Goal: Task Accomplishment & Management: Use online tool/utility

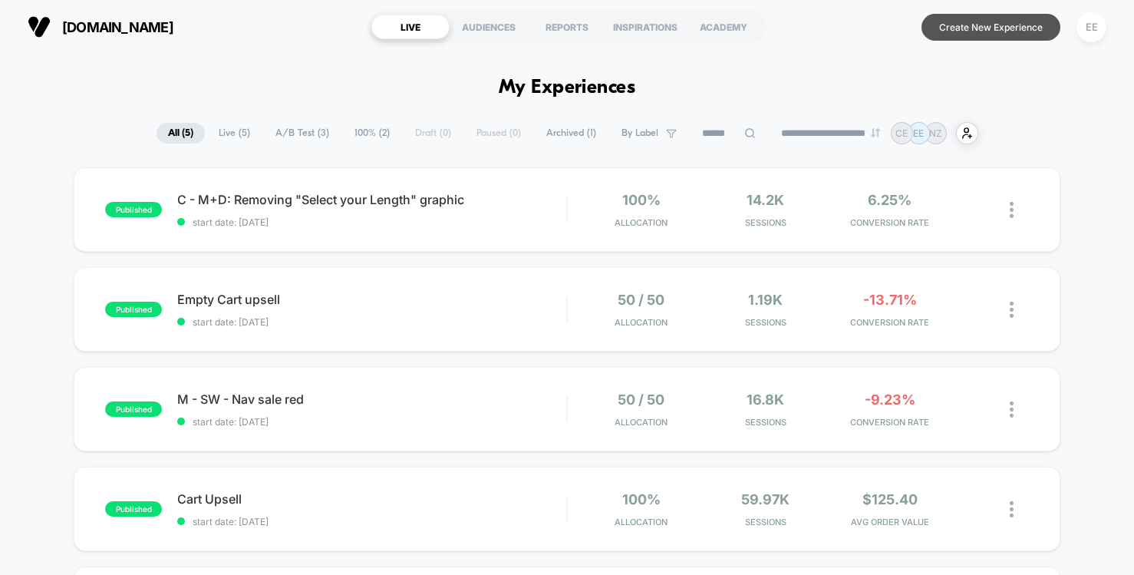
click at [967, 28] on button "Create New Experience" at bounding box center [990, 27] width 139 height 27
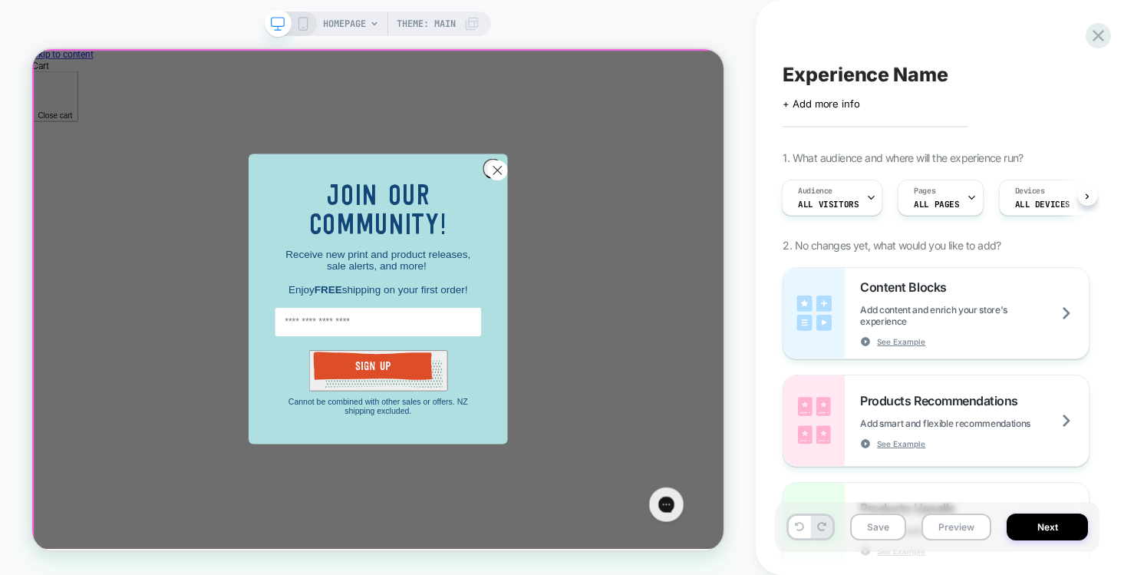
click at [779, 360] on div "Close dialog JOIN OUR COMMUNITY! Receive new print and product releases, sale a…" at bounding box center [493, 382] width 922 height 666
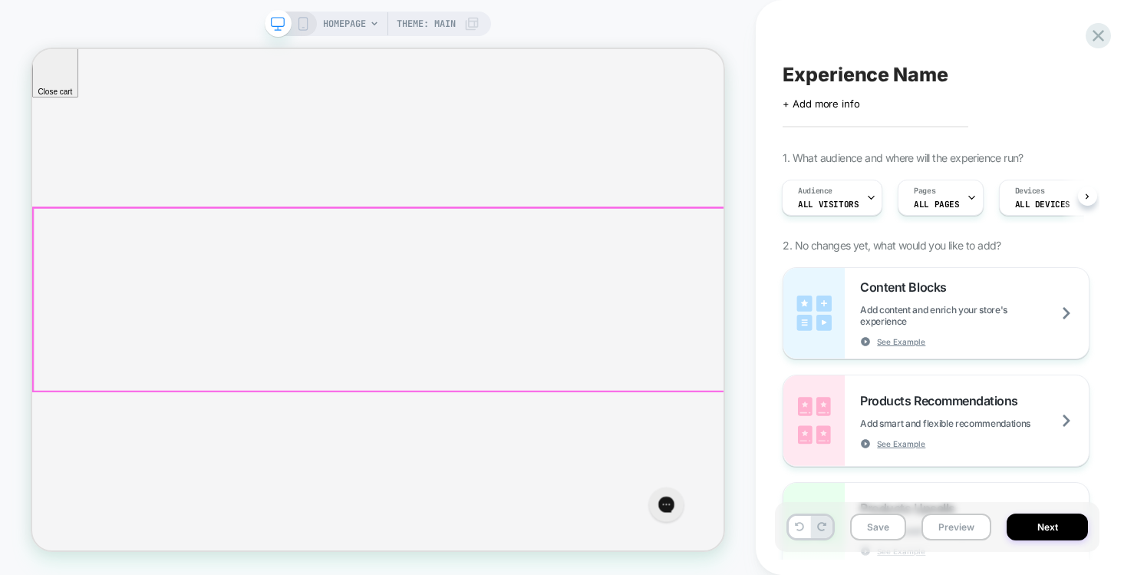
scroll to position [74, 0]
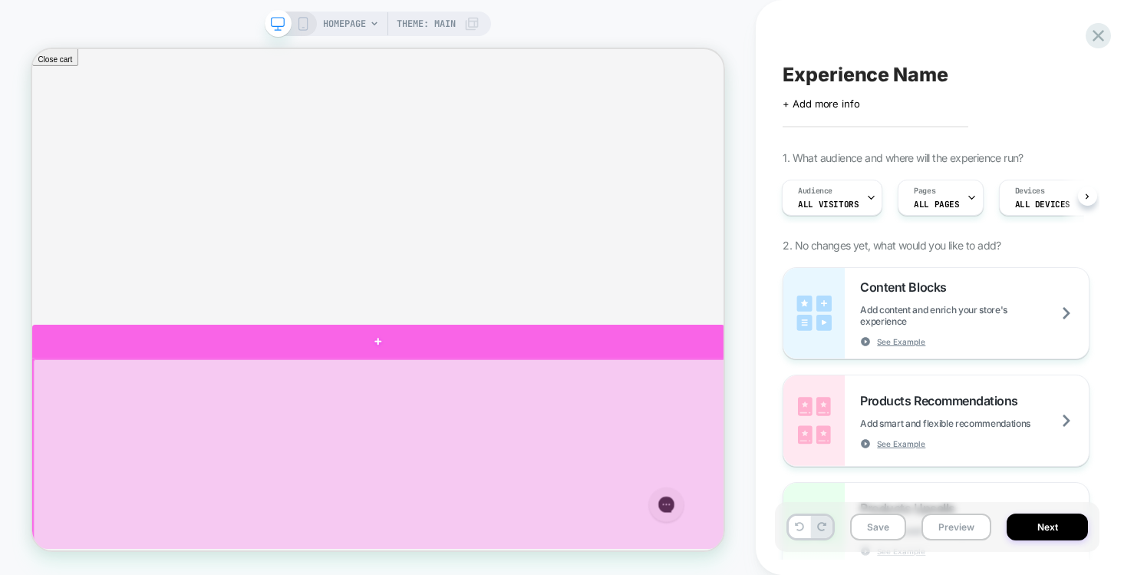
click at [742, 453] on div at bounding box center [493, 439] width 923 height 45
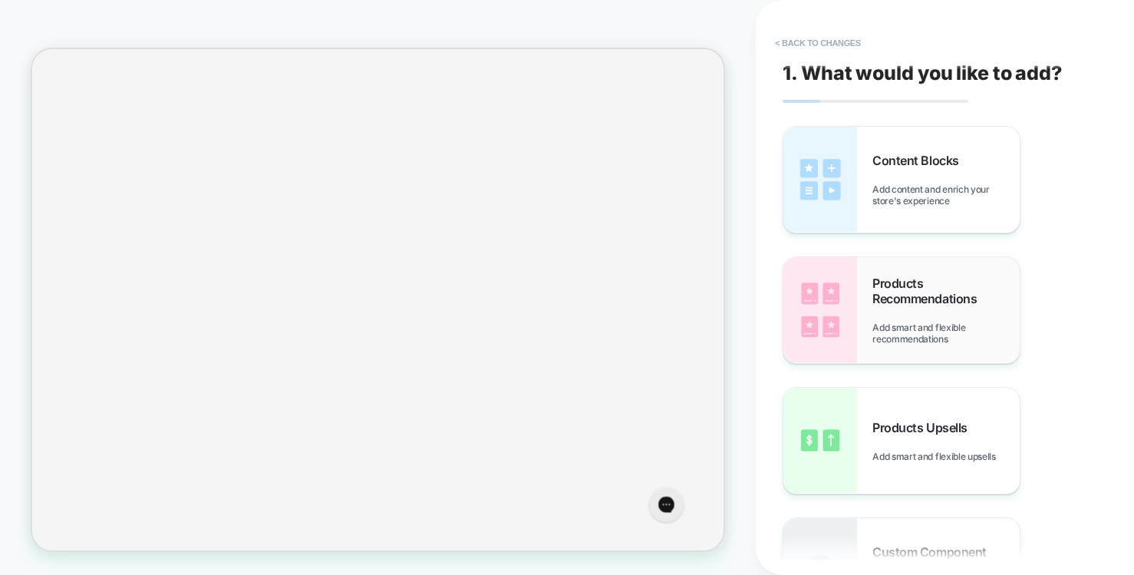
scroll to position [8, 0]
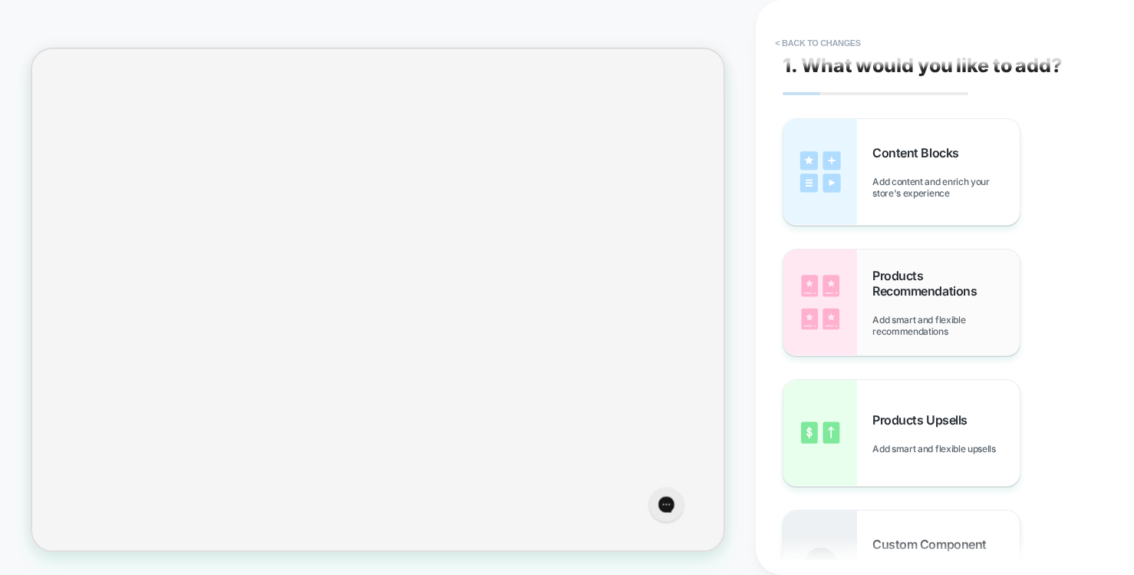
click at [921, 290] on span "Products Recommendations" at bounding box center [945, 283] width 147 height 31
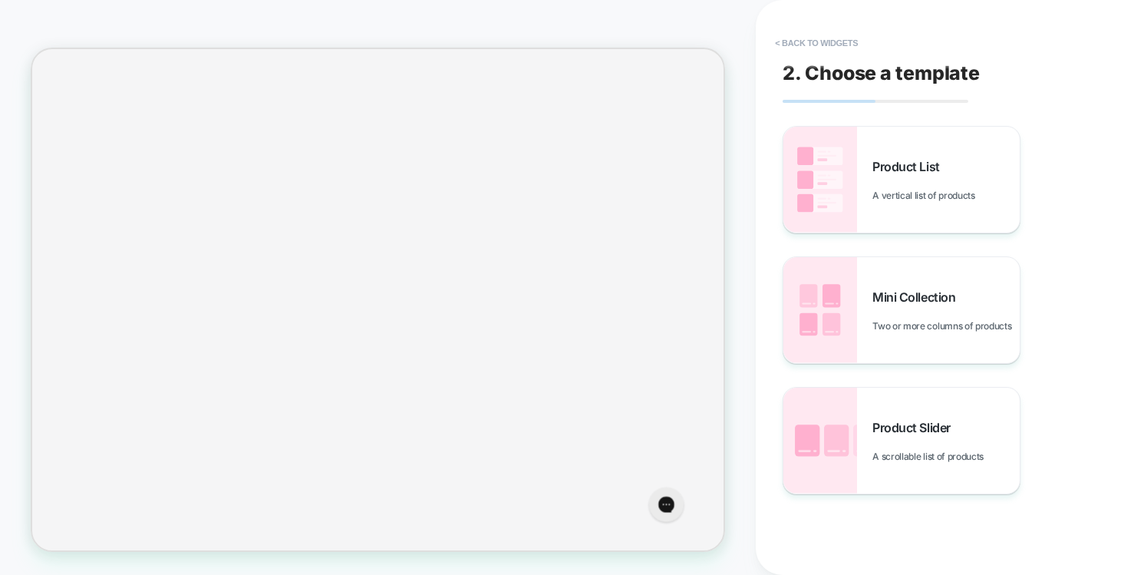
scroll to position [374, 0]
drag, startPoint x: 899, startPoint y: 199, endPoint x: 766, endPoint y: 396, distance: 237.0
click at [899, 199] on span "A vertical list of products" at bounding box center [927, 196] width 110 height 12
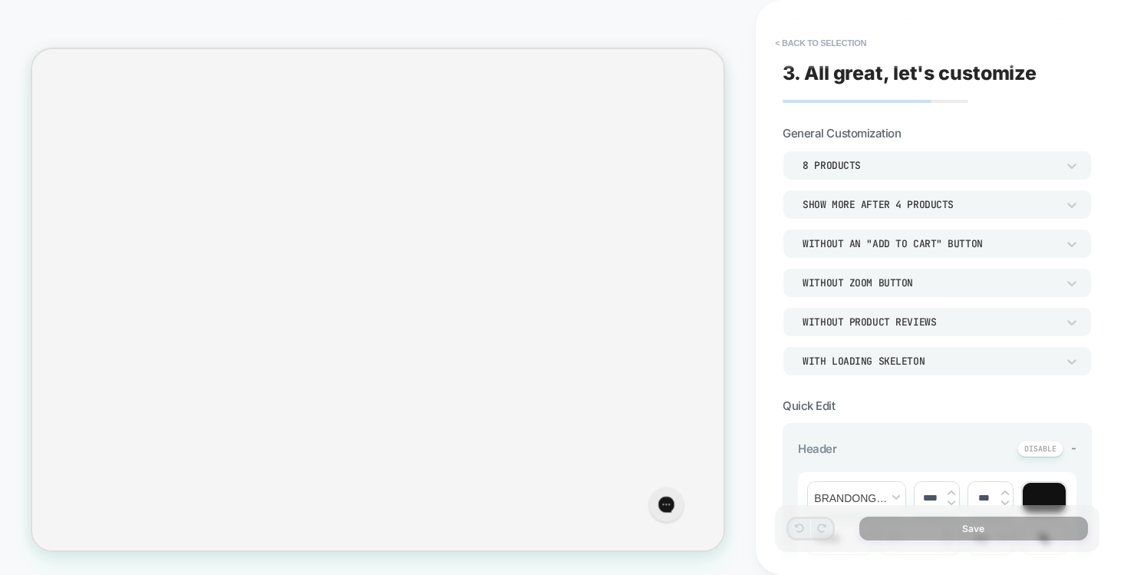
scroll to position [419, 0]
click at [831, 39] on button "< Back to selection" at bounding box center [820, 43] width 107 height 25
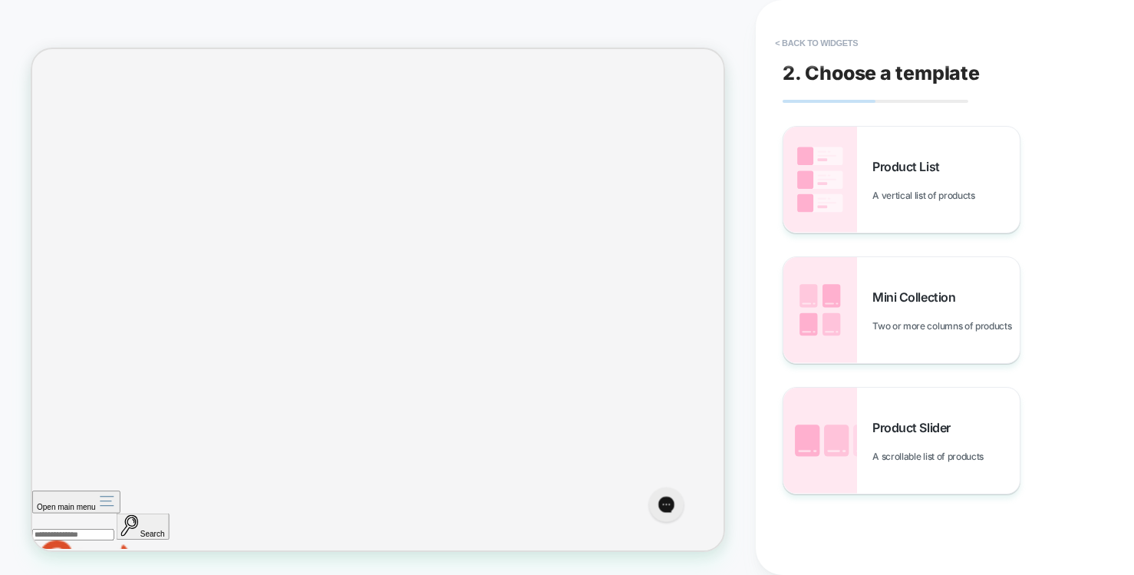
scroll to position [1245, 0]
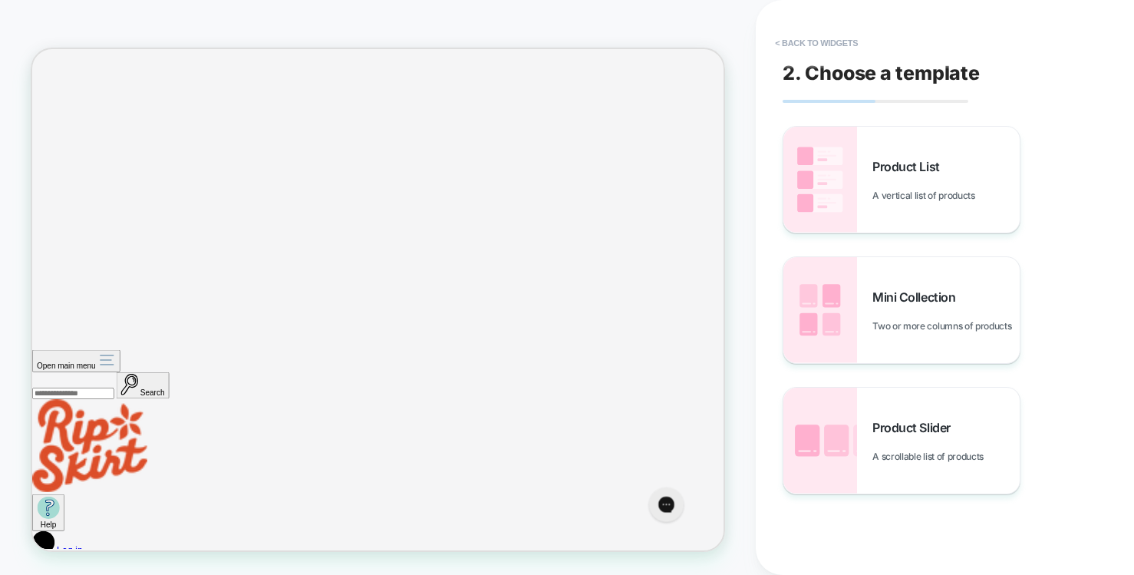
scroll to position [1438, 0]
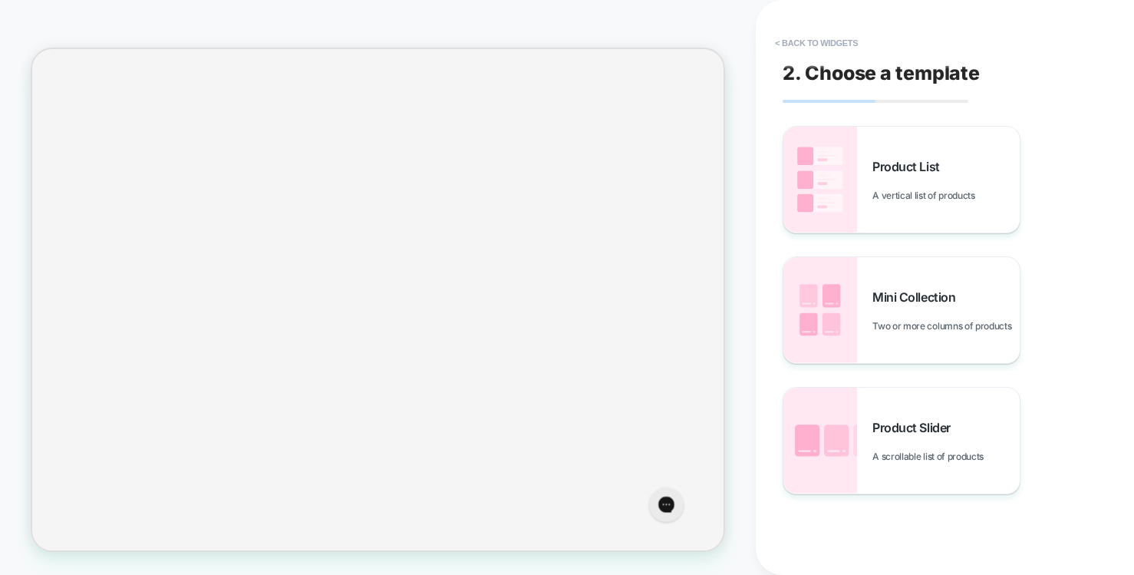
scroll to position [0, 0]
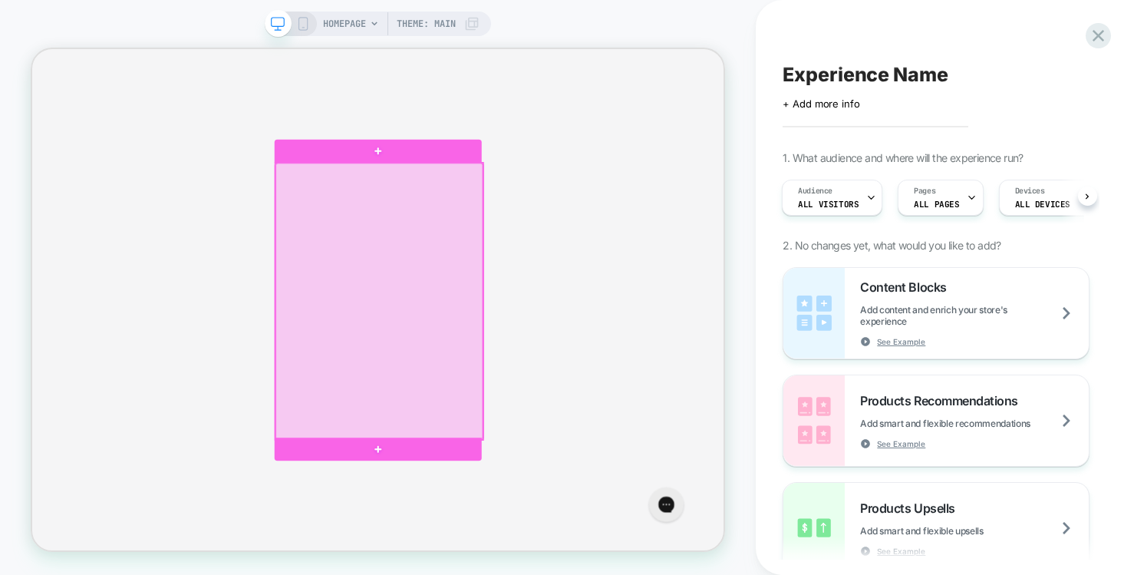
click at [606, 393] on div at bounding box center [495, 385] width 276 height 368
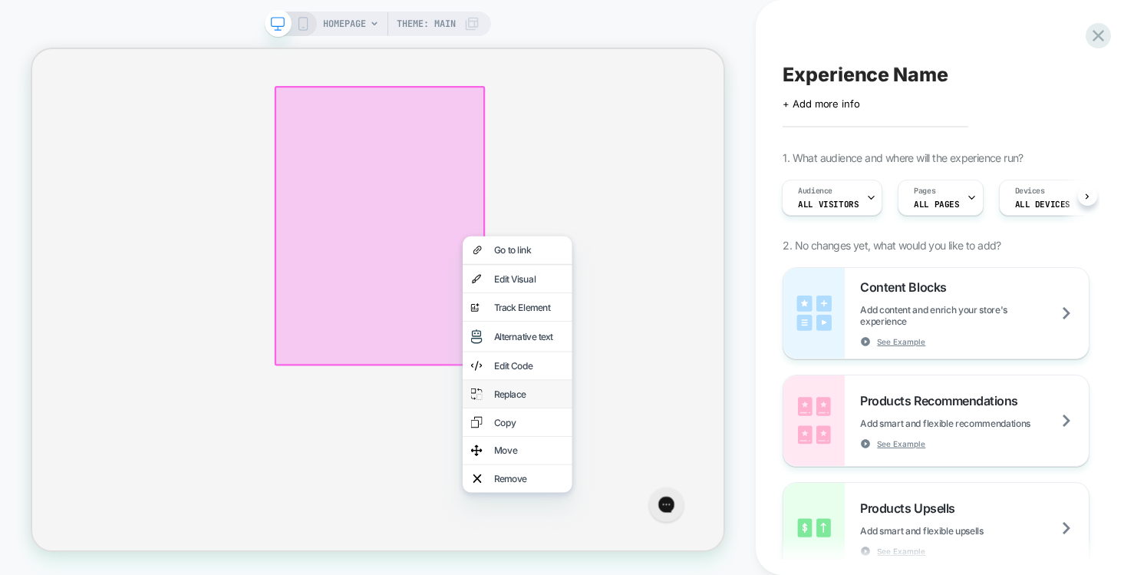
scroll to position [533, 0]
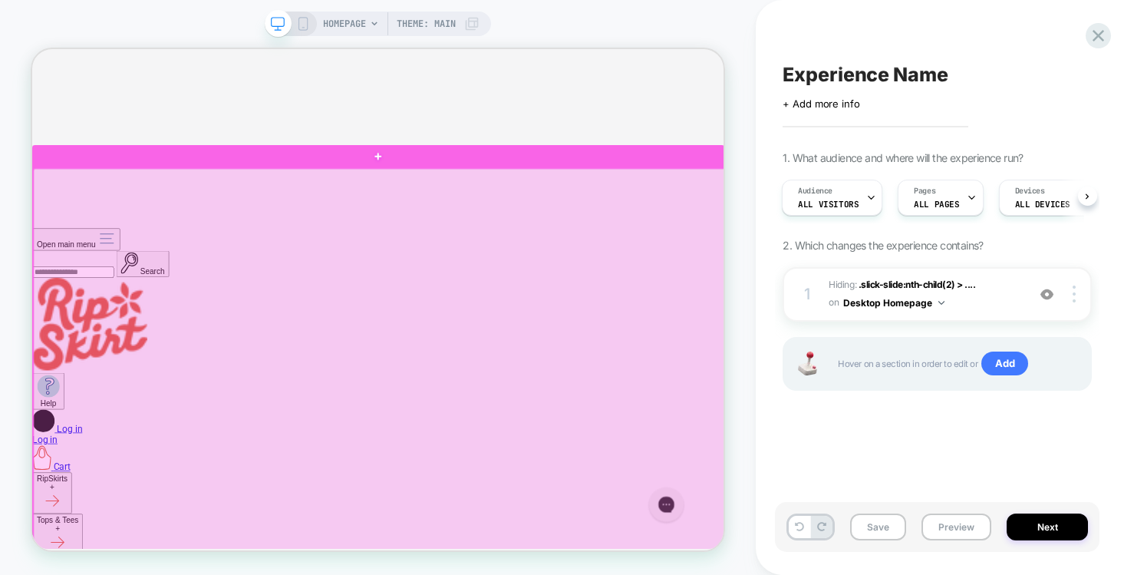
scroll to position [1600, 0]
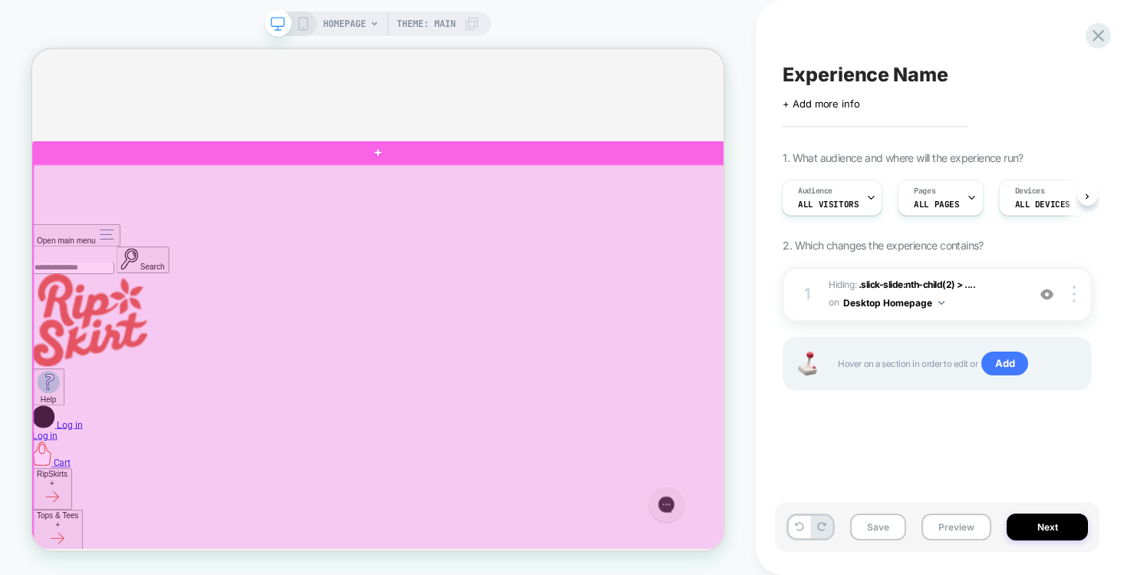
click at [856, 496] on div at bounding box center [495, 471] width 923 height 537
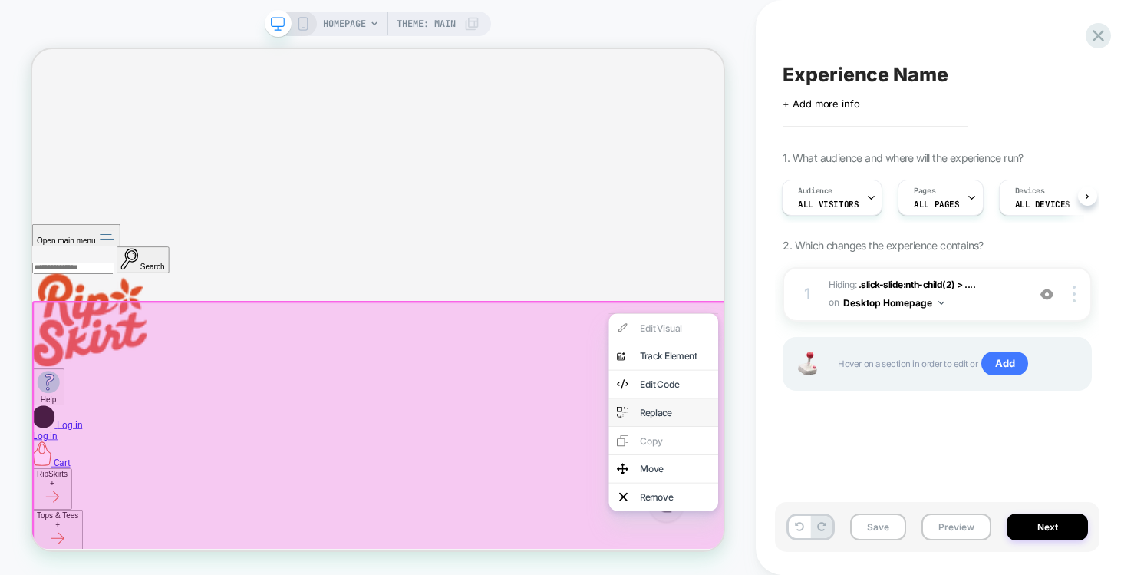
click at [898, 541] on div "Replace" at bounding box center [889, 533] width 94 height 15
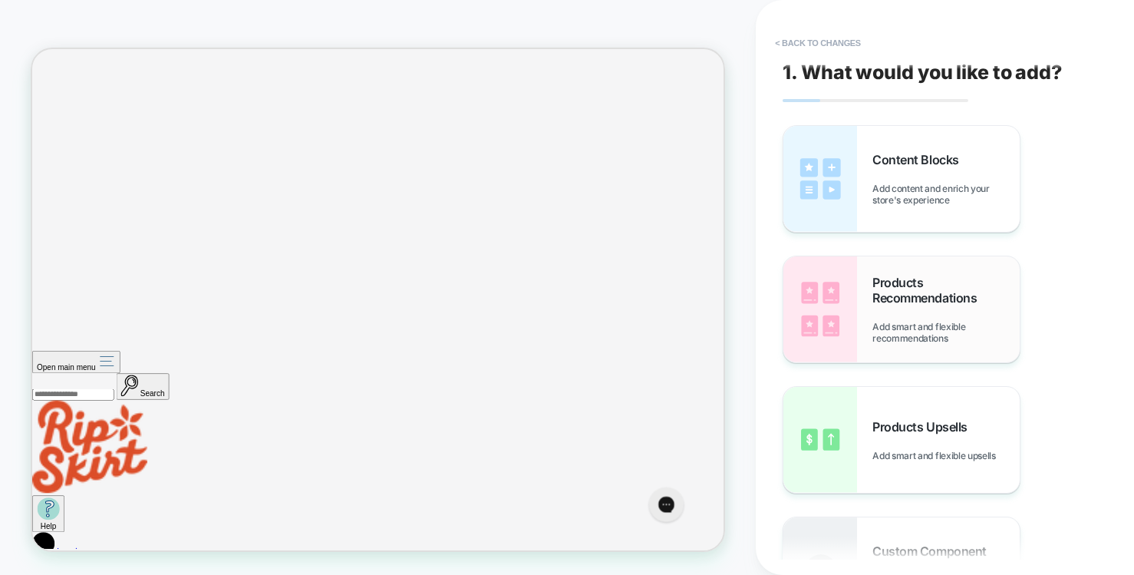
scroll to position [0, 0]
click at [898, 168] on div "Content Blocks Add content and enrich your store's experience" at bounding box center [945, 180] width 147 height 54
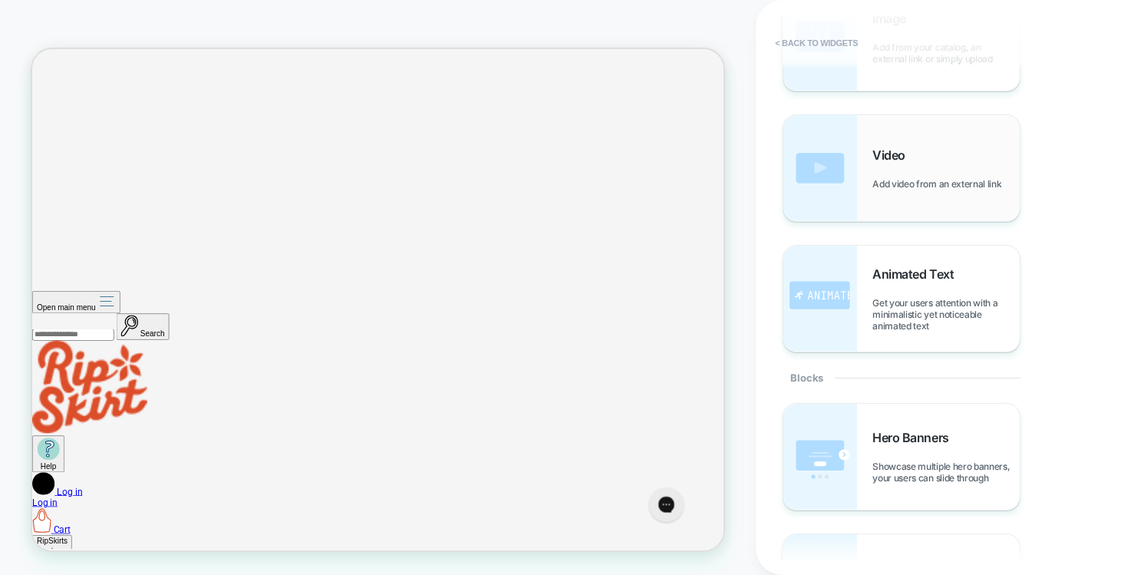
scroll to position [282, 0]
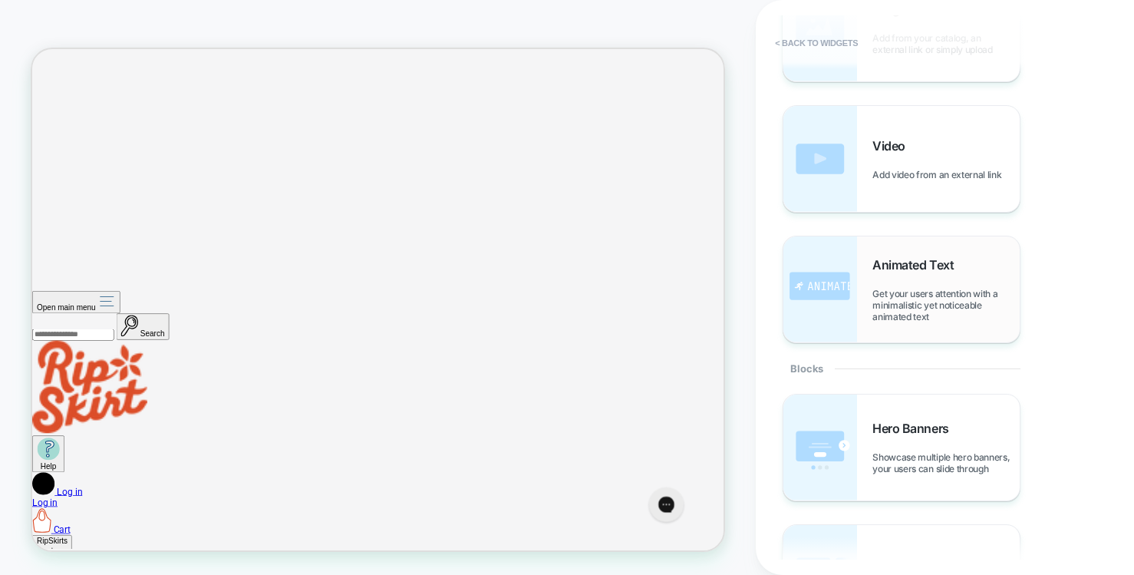
click at [896, 273] on div "Animated Text Get your users attention with a minimalistic yet noticeable anima…" at bounding box center [945, 289] width 147 height 65
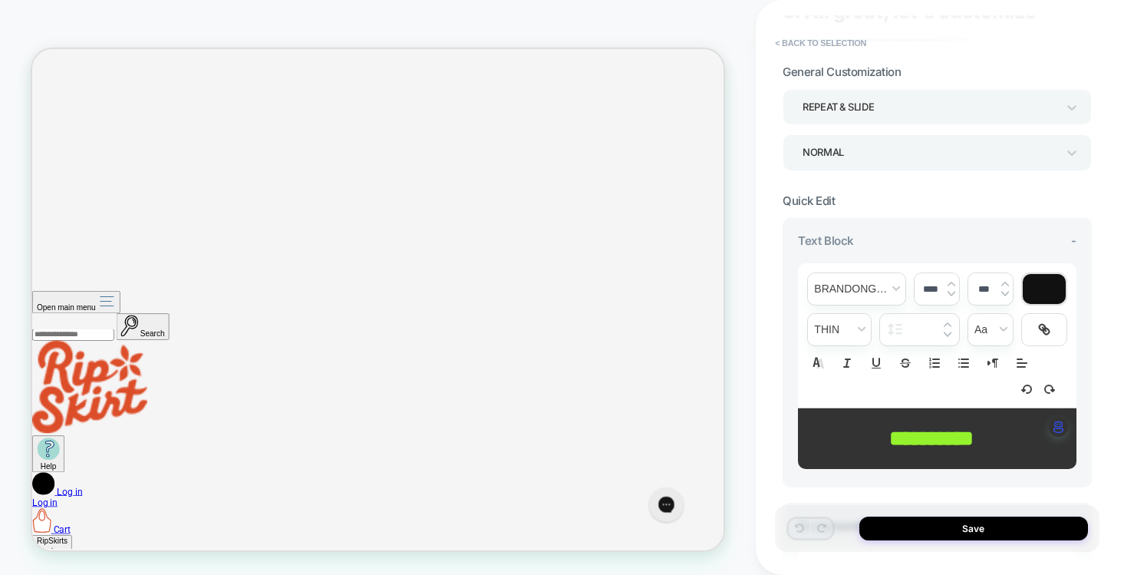
scroll to position [0, 0]
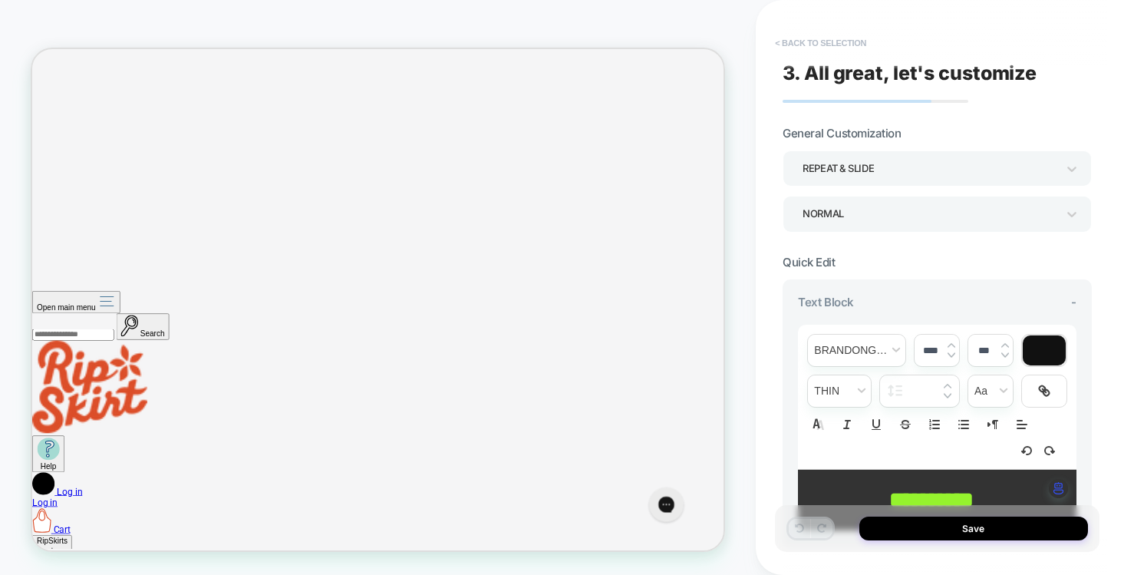
click at [845, 44] on button "< Back to selection" at bounding box center [820, 43] width 107 height 25
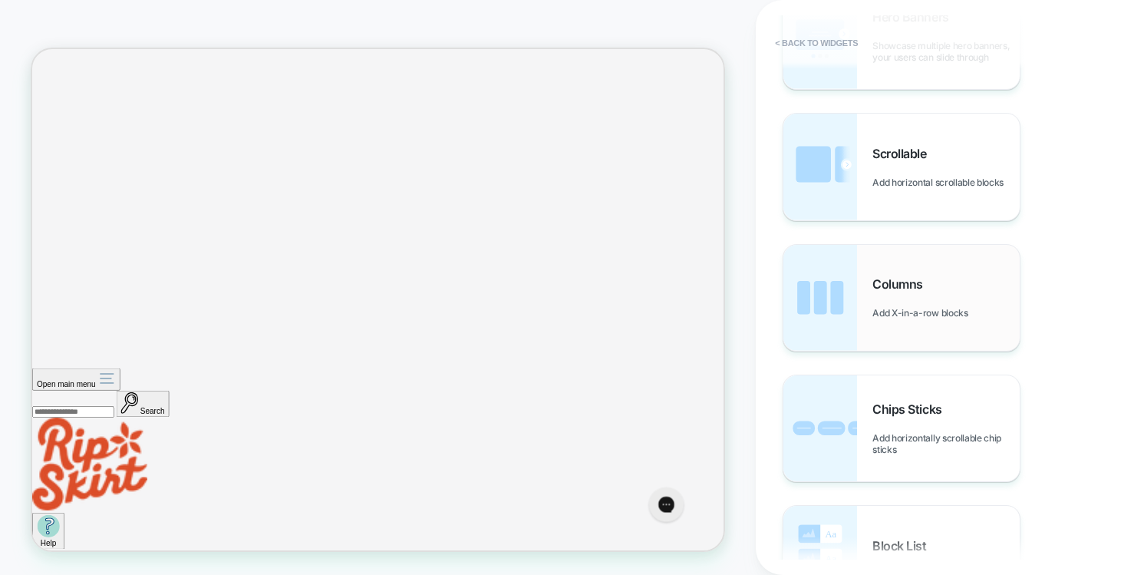
scroll to position [694, 0]
click at [926, 420] on div "Chips Sticks Add horizontally scrollable chip sticks" at bounding box center [945, 427] width 147 height 54
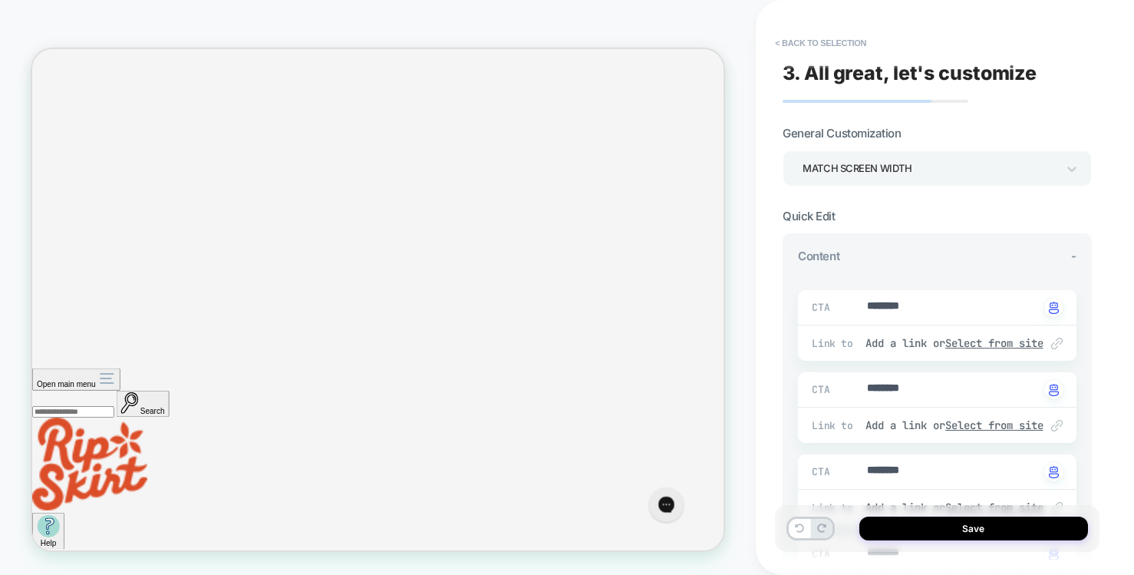
type textarea "*"
click at [803, 35] on button "< Back to selection" at bounding box center [820, 43] width 107 height 25
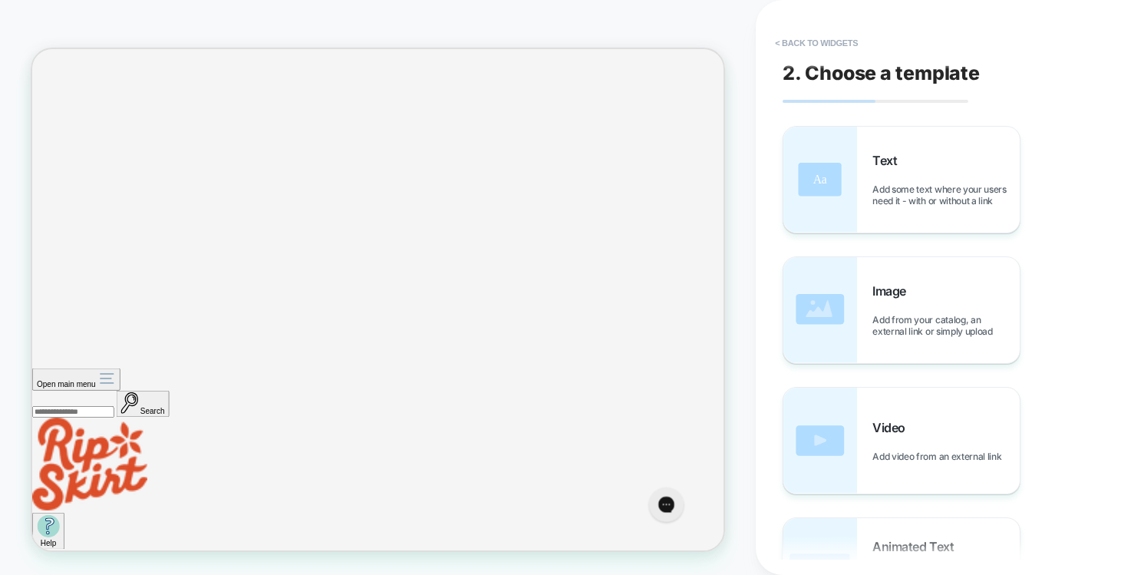
click at [803, 35] on button "< Back to widgets" at bounding box center [816, 43] width 98 height 25
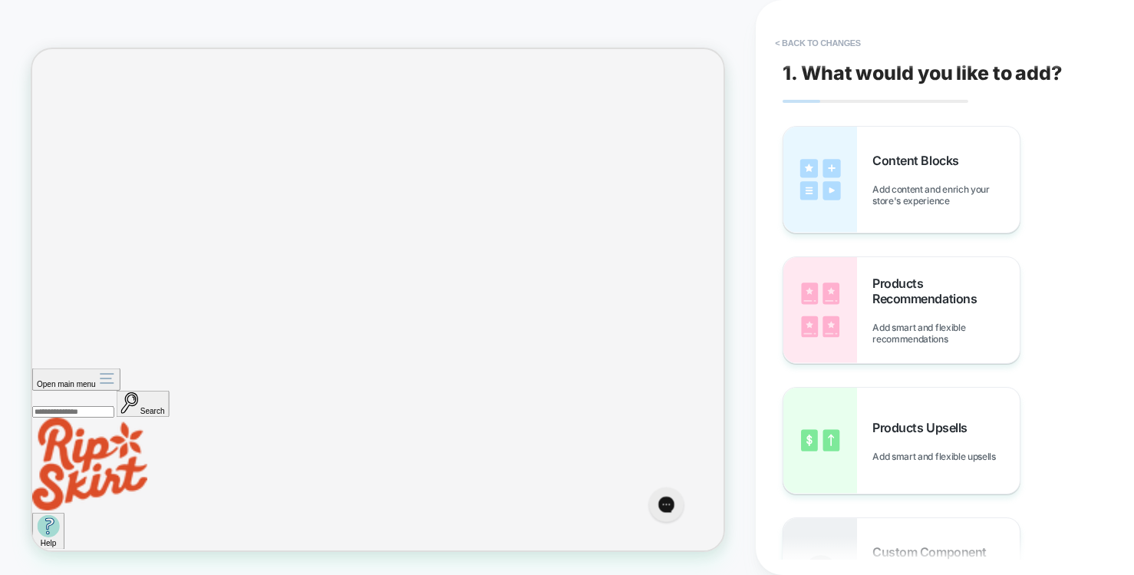
scroll to position [1439, 0]
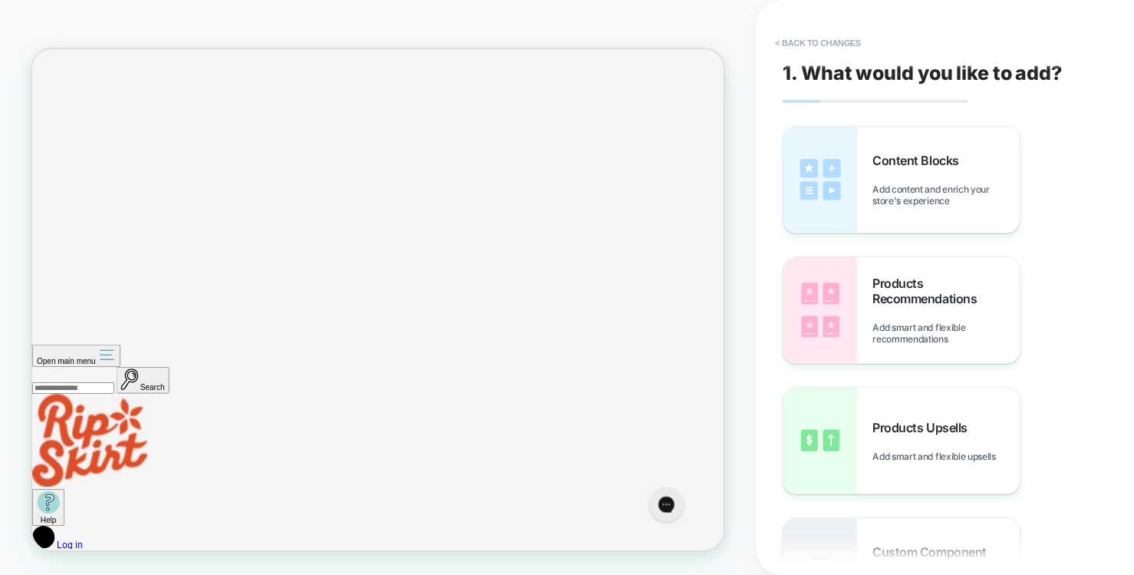
click at [803, 35] on button "< Back to changes" at bounding box center [817, 43] width 101 height 25
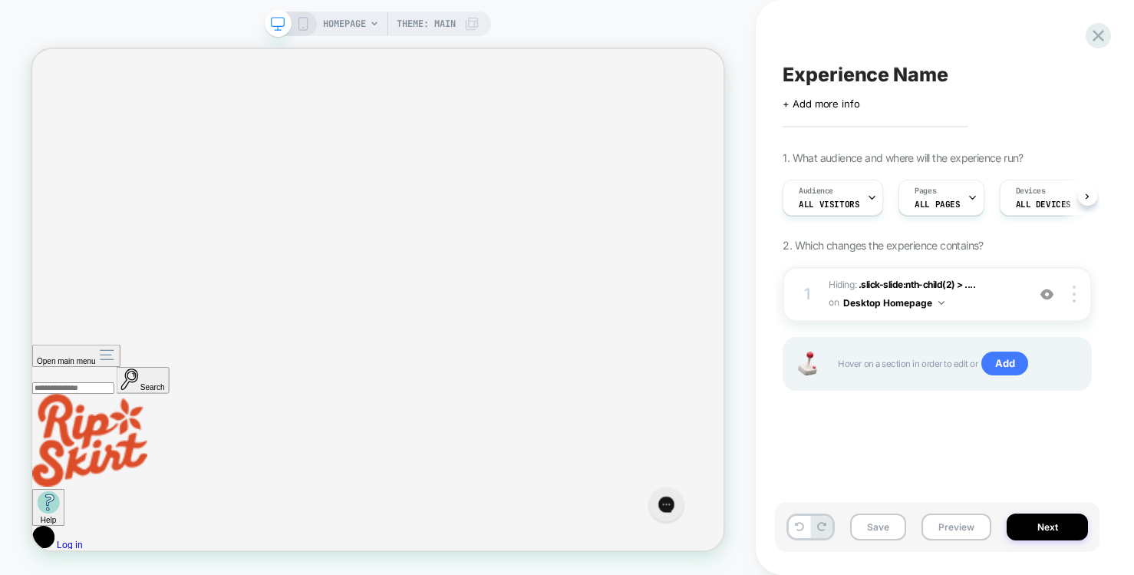
scroll to position [0, 1]
click at [1095, 35] on icon at bounding box center [1098, 35] width 21 height 21
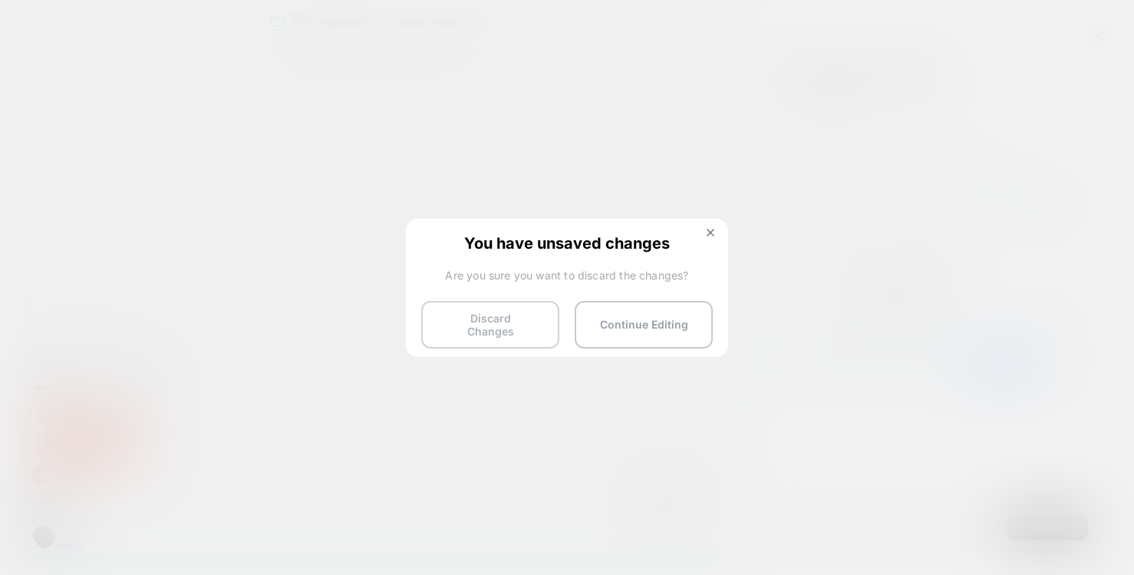
click at [508, 317] on button "Discard Changes" at bounding box center [490, 325] width 138 height 48
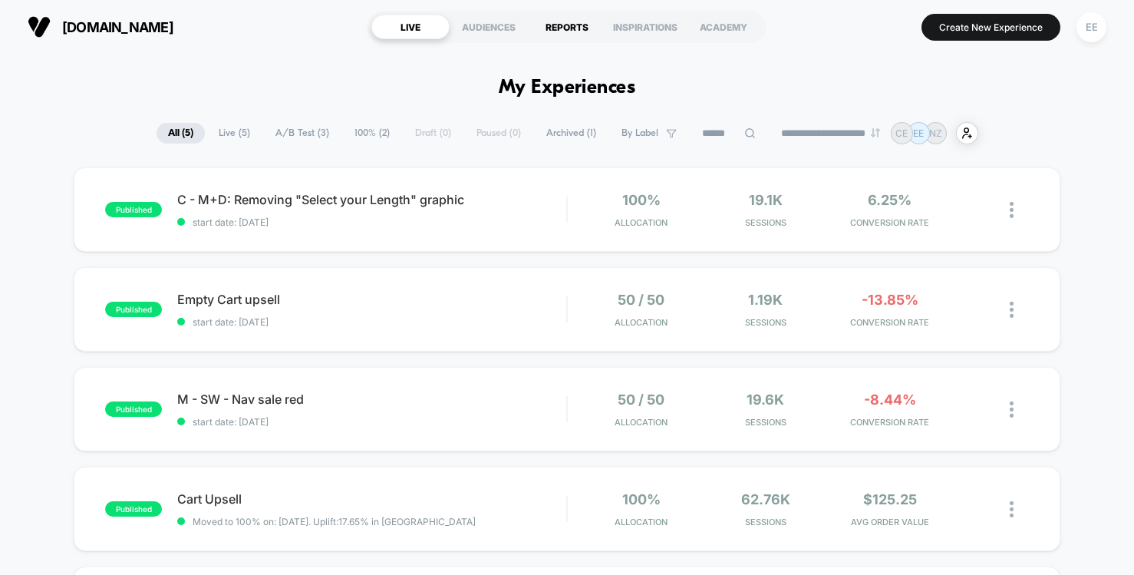
click at [575, 28] on div "REPORTS" at bounding box center [567, 27] width 78 height 25
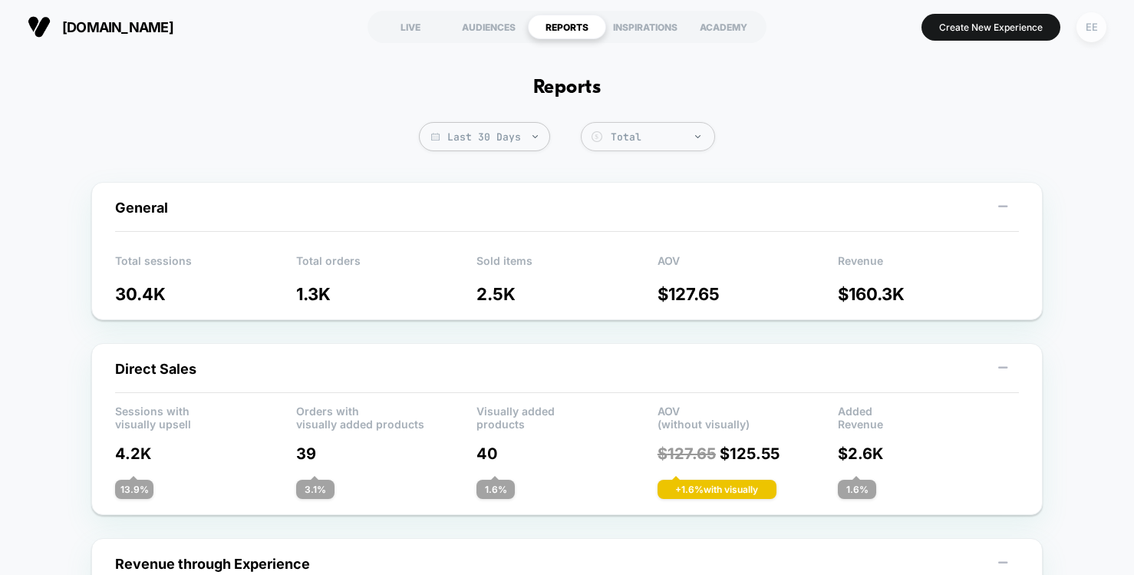
click at [1098, 18] on div "EE" at bounding box center [1091, 27] width 30 height 30
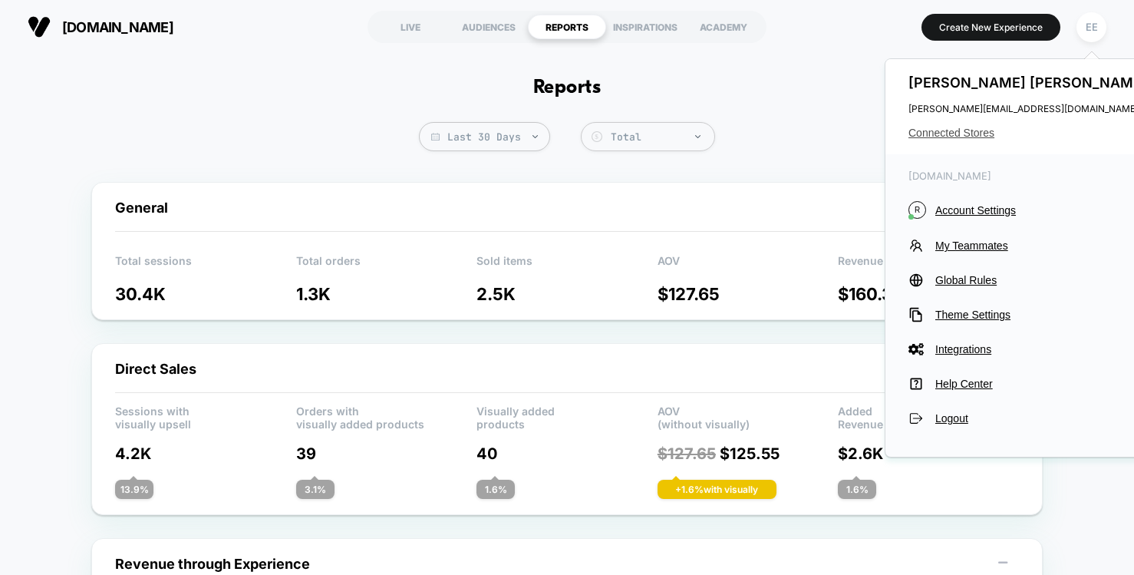
click at [971, 130] on span "Connected Stores" at bounding box center [1029, 133] width 242 height 12
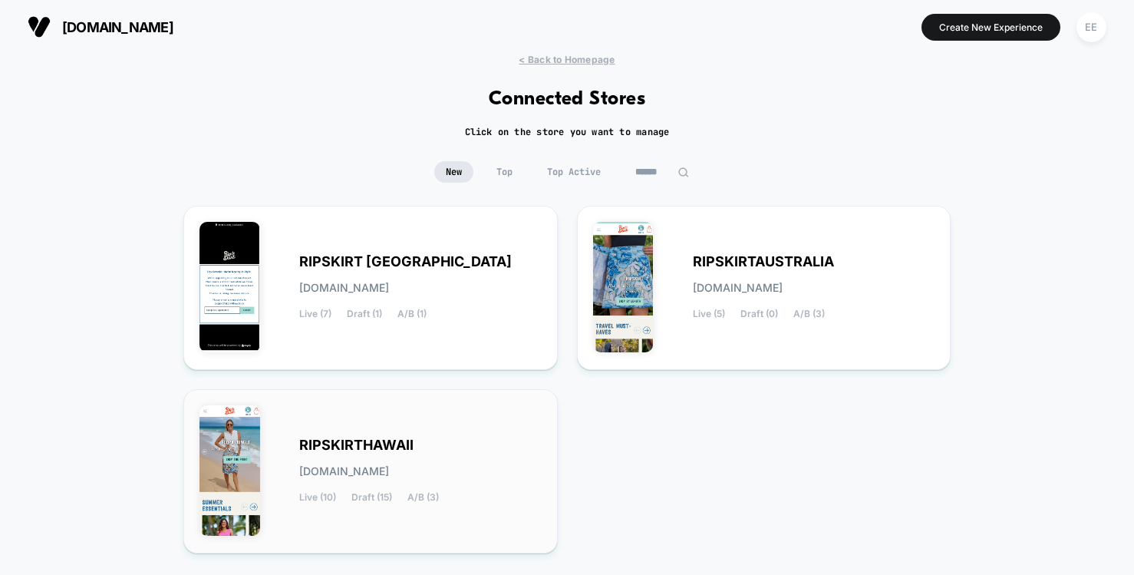
click at [516, 445] on div "RIPSKIRTHAWAII [DOMAIN_NAME] Live (10) Draft (15) A/B (3)" at bounding box center [420, 471] width 242 height 63
